Goal: Check status: Check status

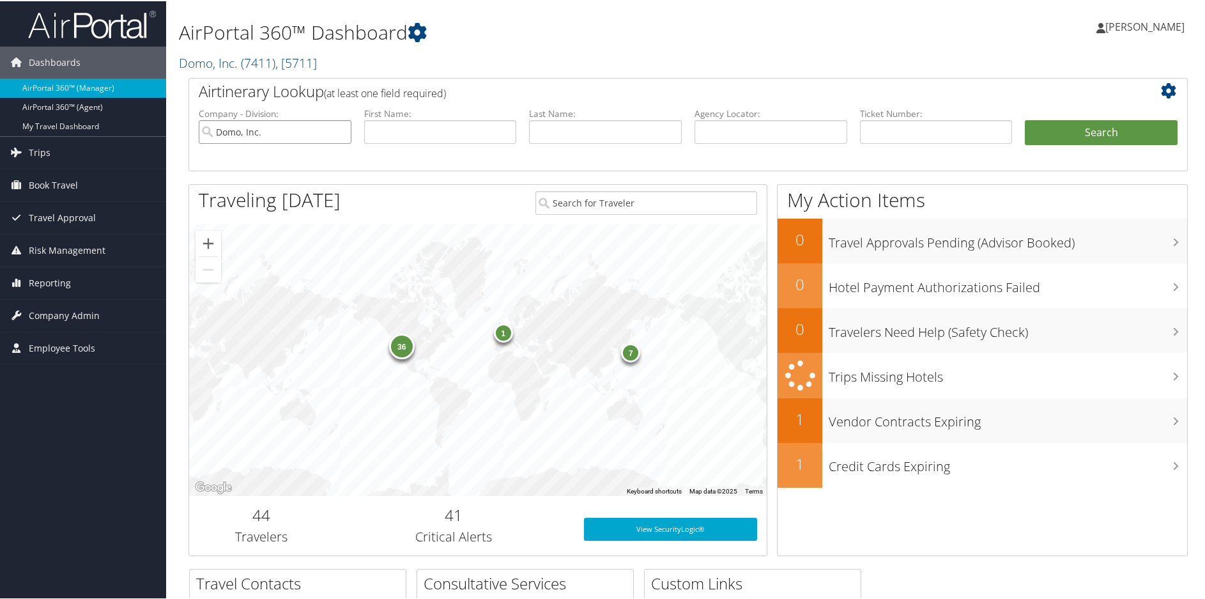
click at [337, 131] on input "Domo, Inc." at bounding box center [275, 131] width 153 height 24
click at [719, 139] on input "text" at bounding box center [770, 131] width 153 height 24
paste input "DP5BY8"
type input "DP5BY8"
click at [1096, 128] on button "Search" at bounding box center [1101, 132] width 153 height 26
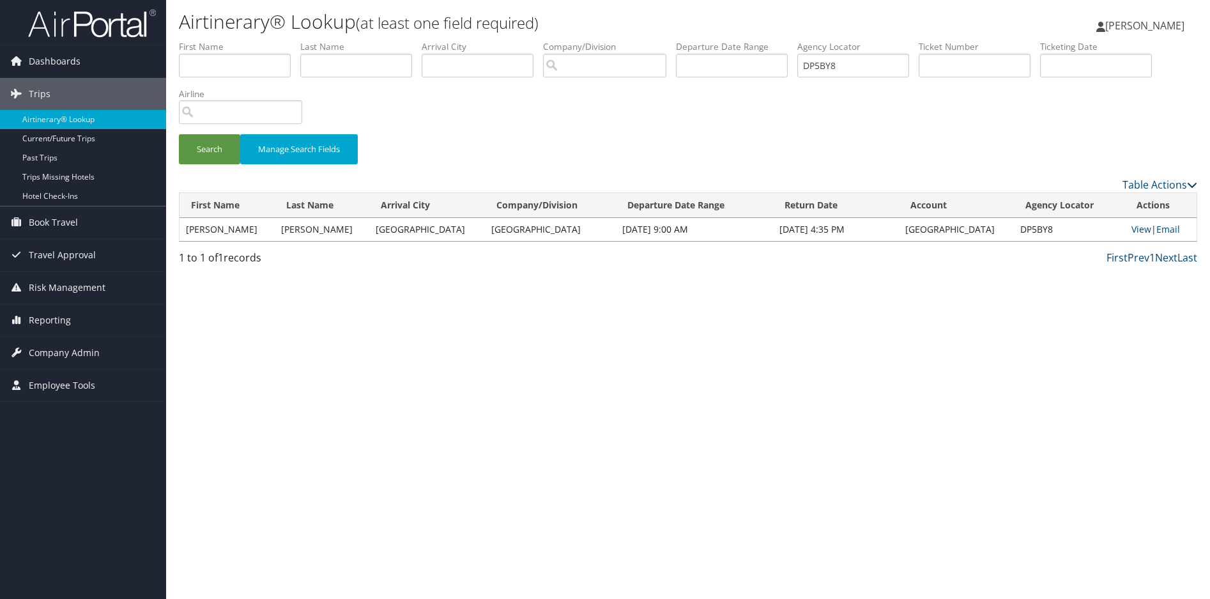
click at [576, 349] on div "Airtinerary® Lookup (at least one field required) [PERSON_NAME] [PERSON_NAME] M…" at bounding box center [688, 299] width 1044 height 599
click at [1131, 225] on link "View" at bounding box center [1141, 229] width 20 height 12
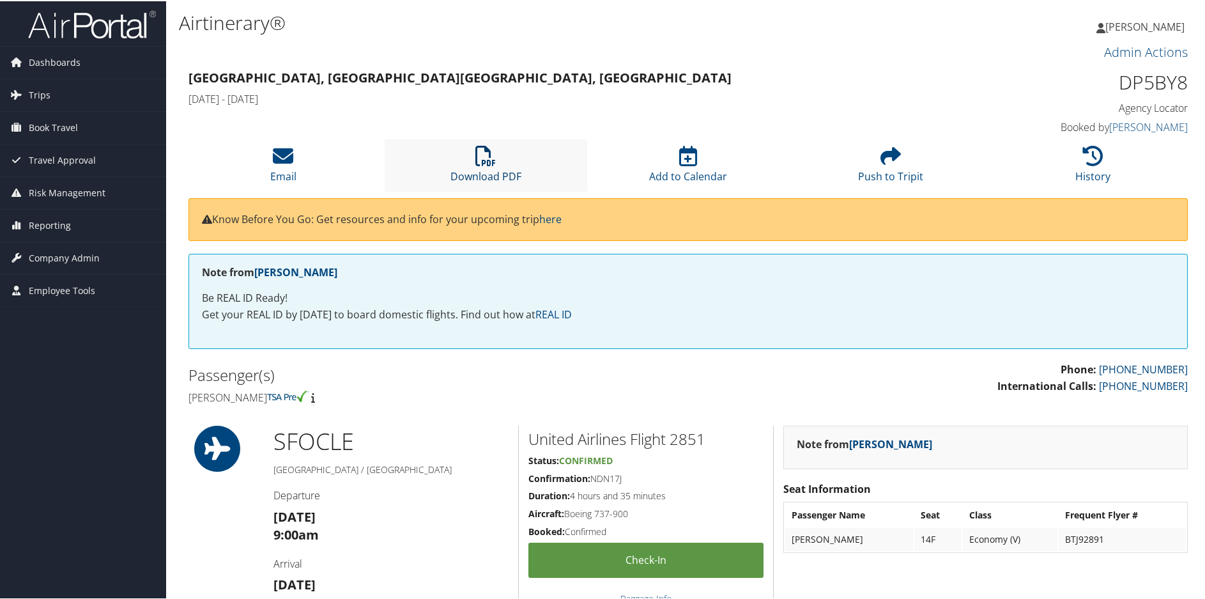
click at [487, 147] on icon at bounding box center [485, 154] width 20 height 20
drag, startPoint x: 1184, startPoint y: 79, endPoint x: 1110, endPoint y: 79, distance: 73.5
click at [1110, 79] on div "DP5BY8 Agency Locator Agency Locator DP5BY8 Booked by [PERSON_NAME] Booked by […" at bounding box center [1070, 101] width 255 height 73
copy h1 "DP5BY8"
